Goal: Transaction & Acquisition: Purchase product/service

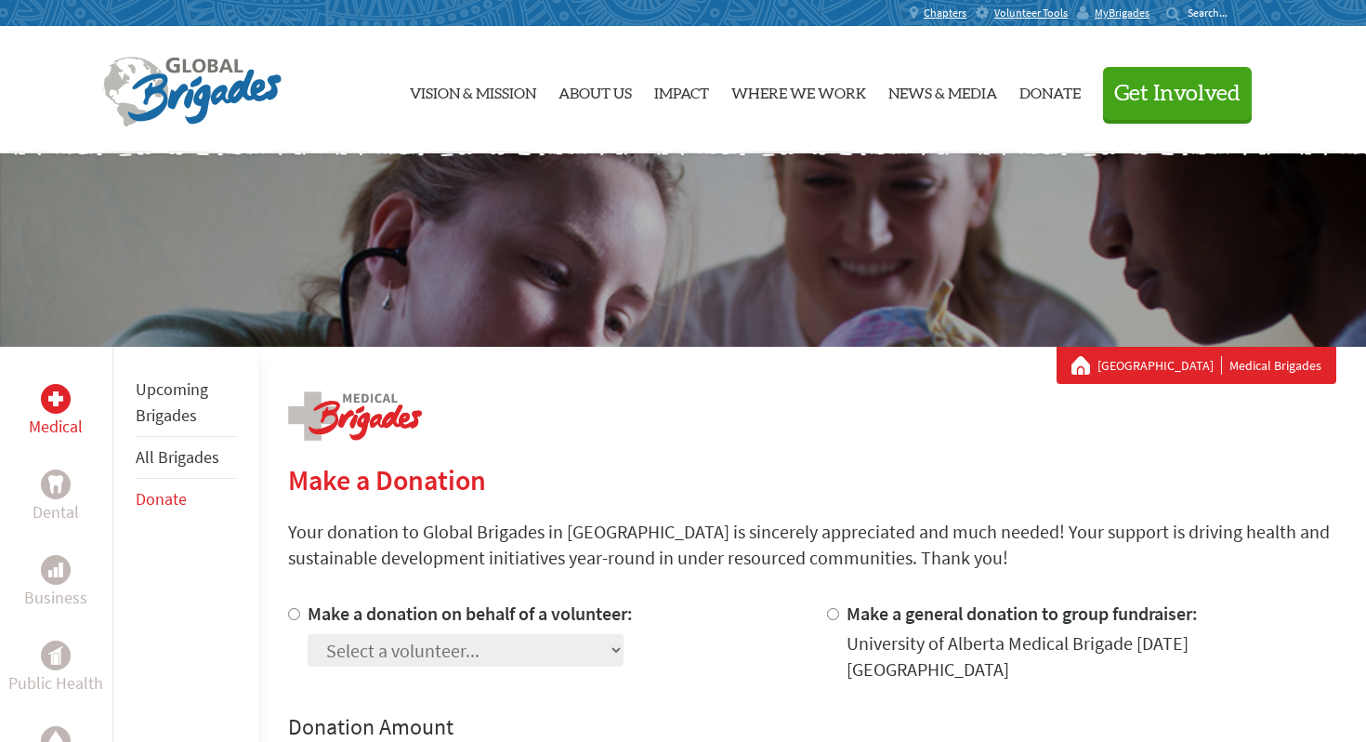
scroll to position [23, 0]
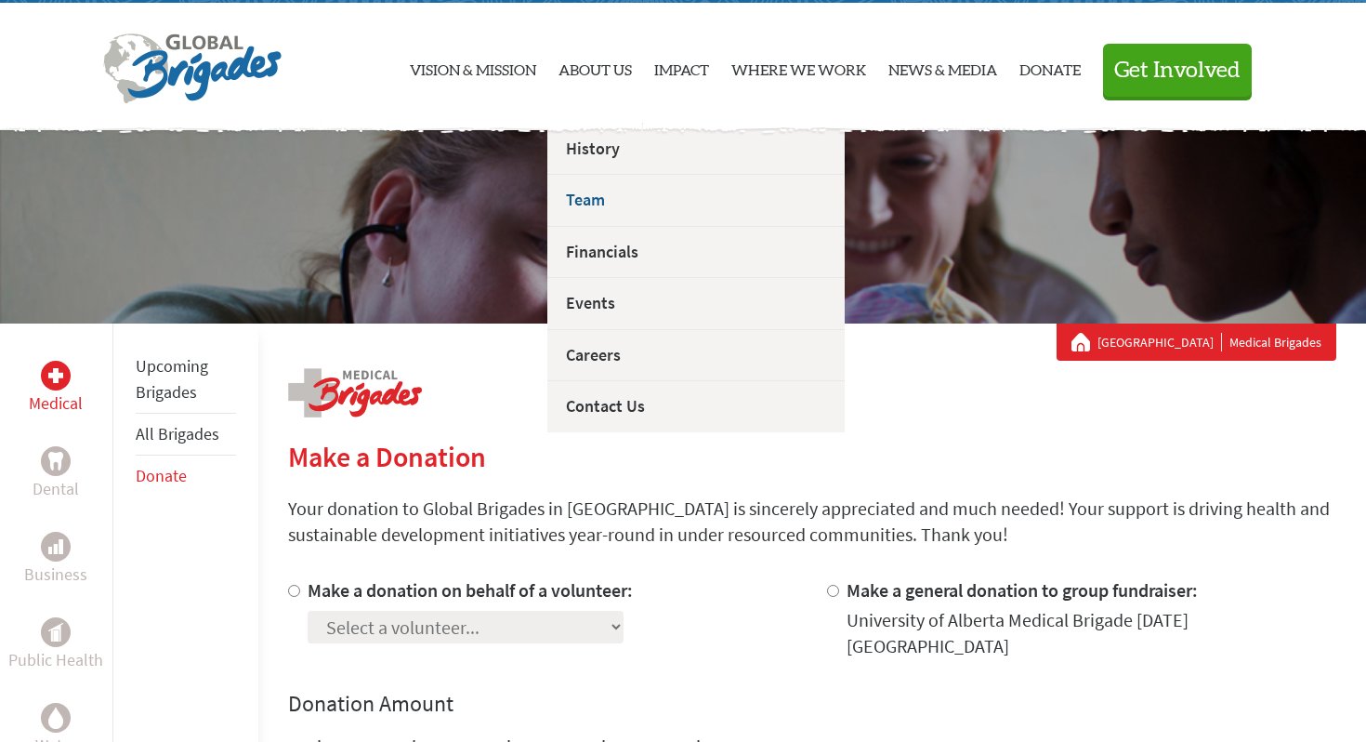
click at [582, 207] on link "Team" at bounding box center [695, 200] width 297 height 52
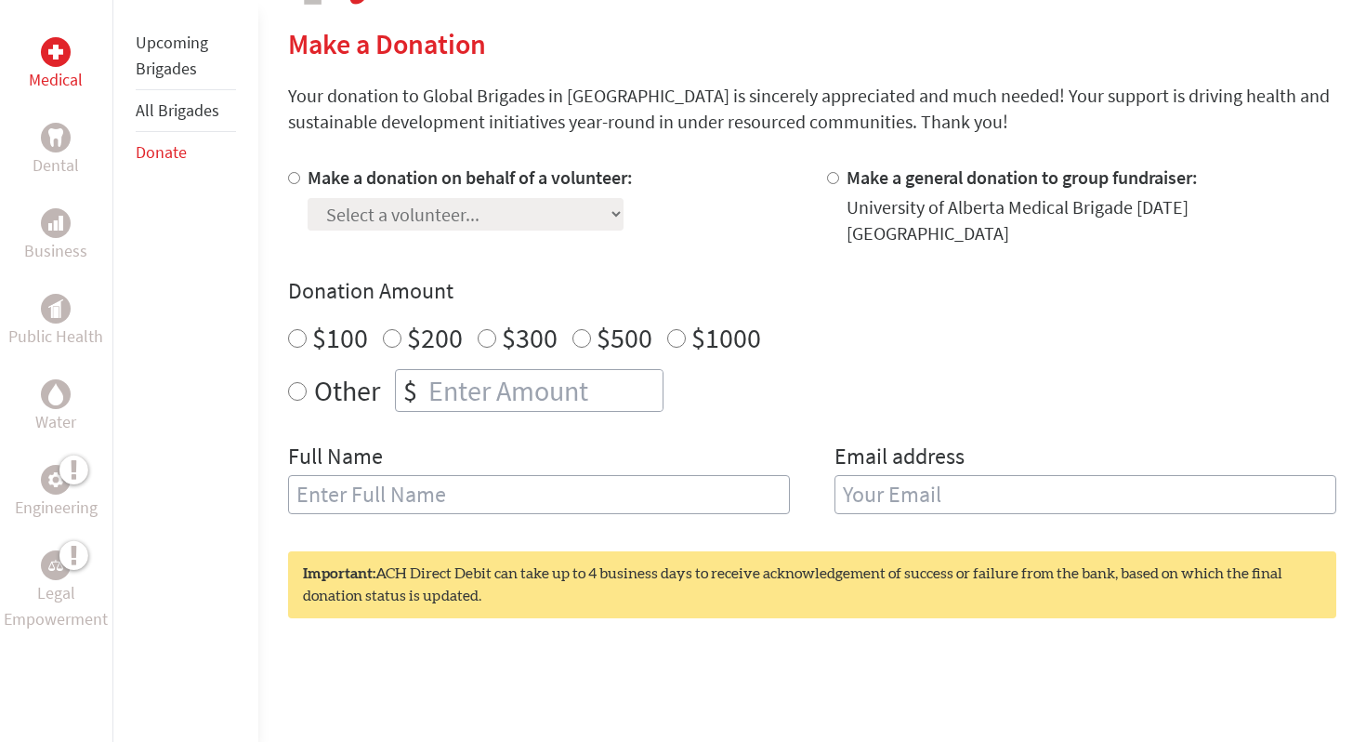
scroll to position [442, 0]
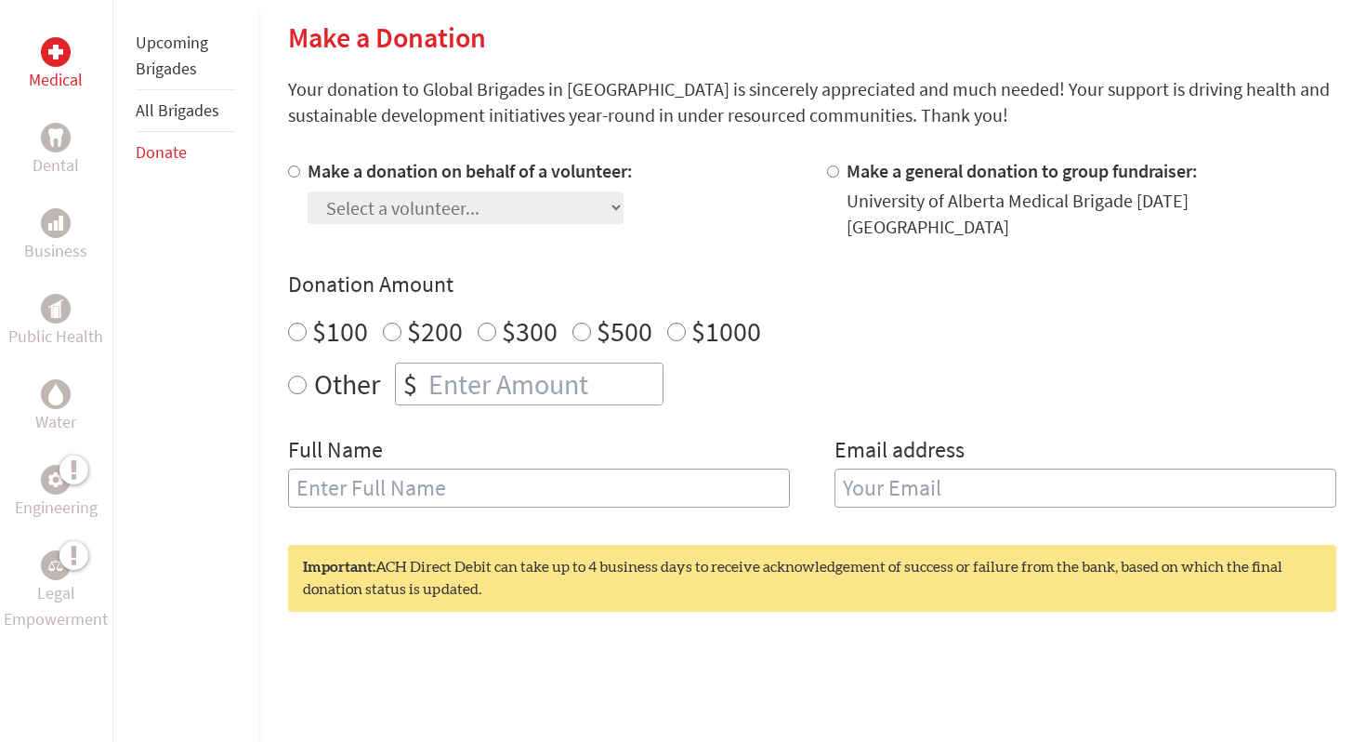
click at [302, 172] on div at bounding box center [298, 199] width 20 height 82
click at [294, 172] on input "Make a donation on behalf of a volunteer:" at bounding box center [294, 171] width 12 height 12
radio input "true"
click at [378, 201] on select "Select a volunteer... [PERSON_NAME] [PERSON_NAME] Winter [PERSON_NAME] Ayden [P…" at bounding box center [466, 207] width 316 height 33
